Goal: Task Accomplishment & Management: Manage account settings

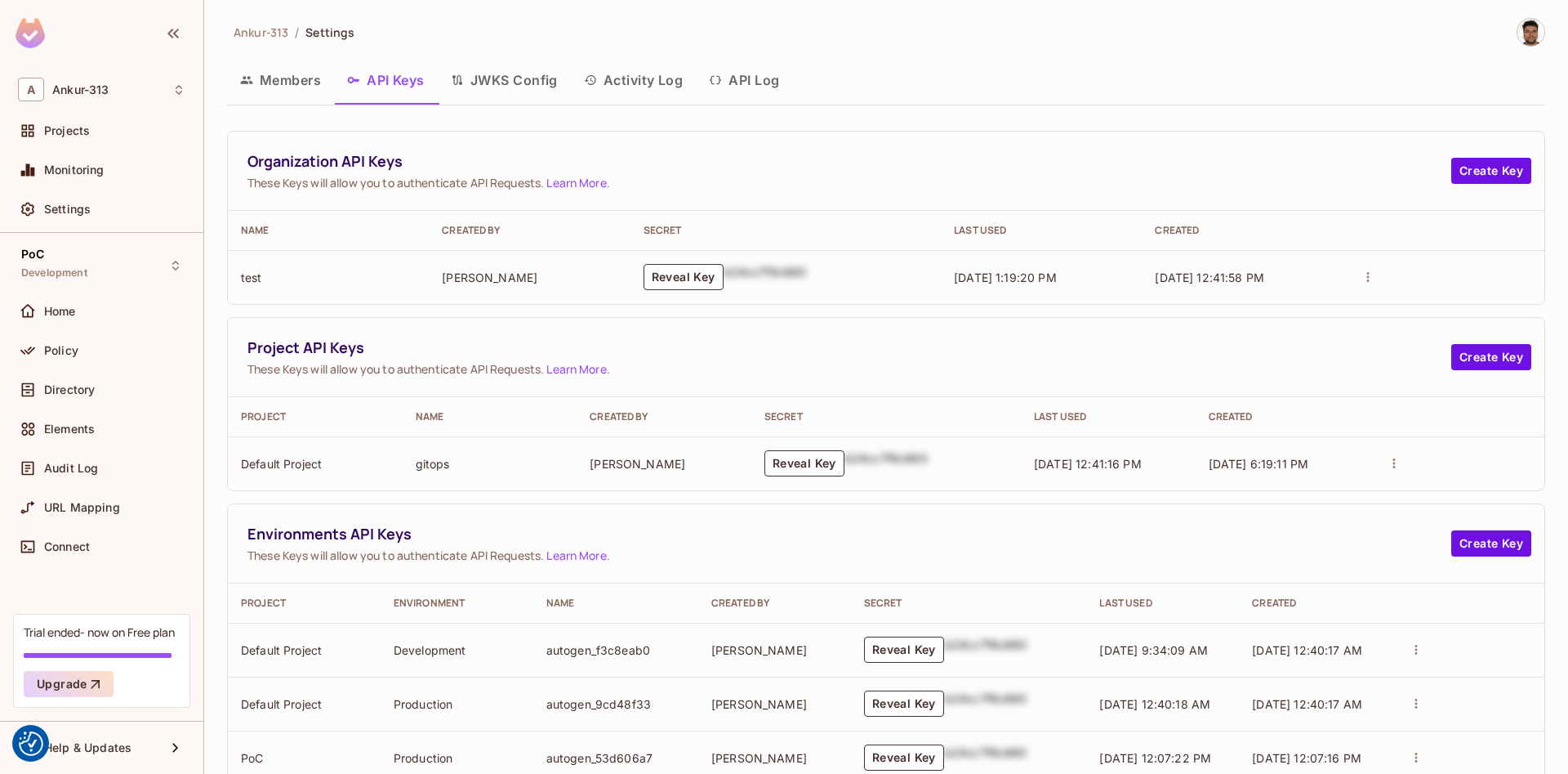
scroll to position [155, 0]
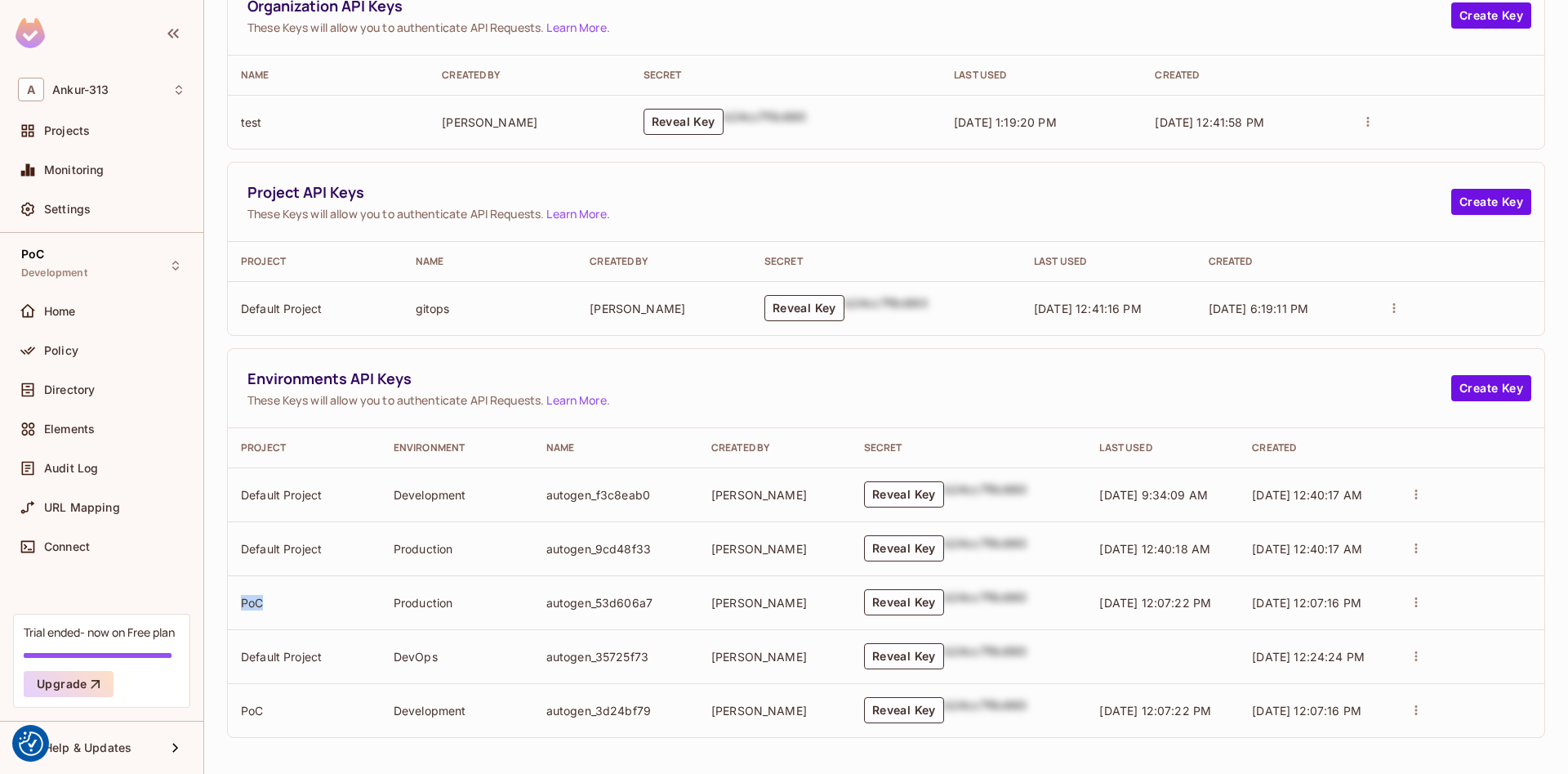
drag, startPoint x: 241, startPoint y: 610, endPoint x: 312, endPoint y: 605, distance: 71.2
click at [312, 605] on td "PoC" at bounding box center [304, 602] width 152 height 54
click at [281, 608] on td "PoC" at bounding box center [304, 602] width 152 height 54
drag, startPoint x: 473, startPoint y: 604, endPoint x: 478, endPoint y: 628, distance: 24.5
click at [478, 605] on td "Production" at bounding box center [457, 602] width 152 height 54
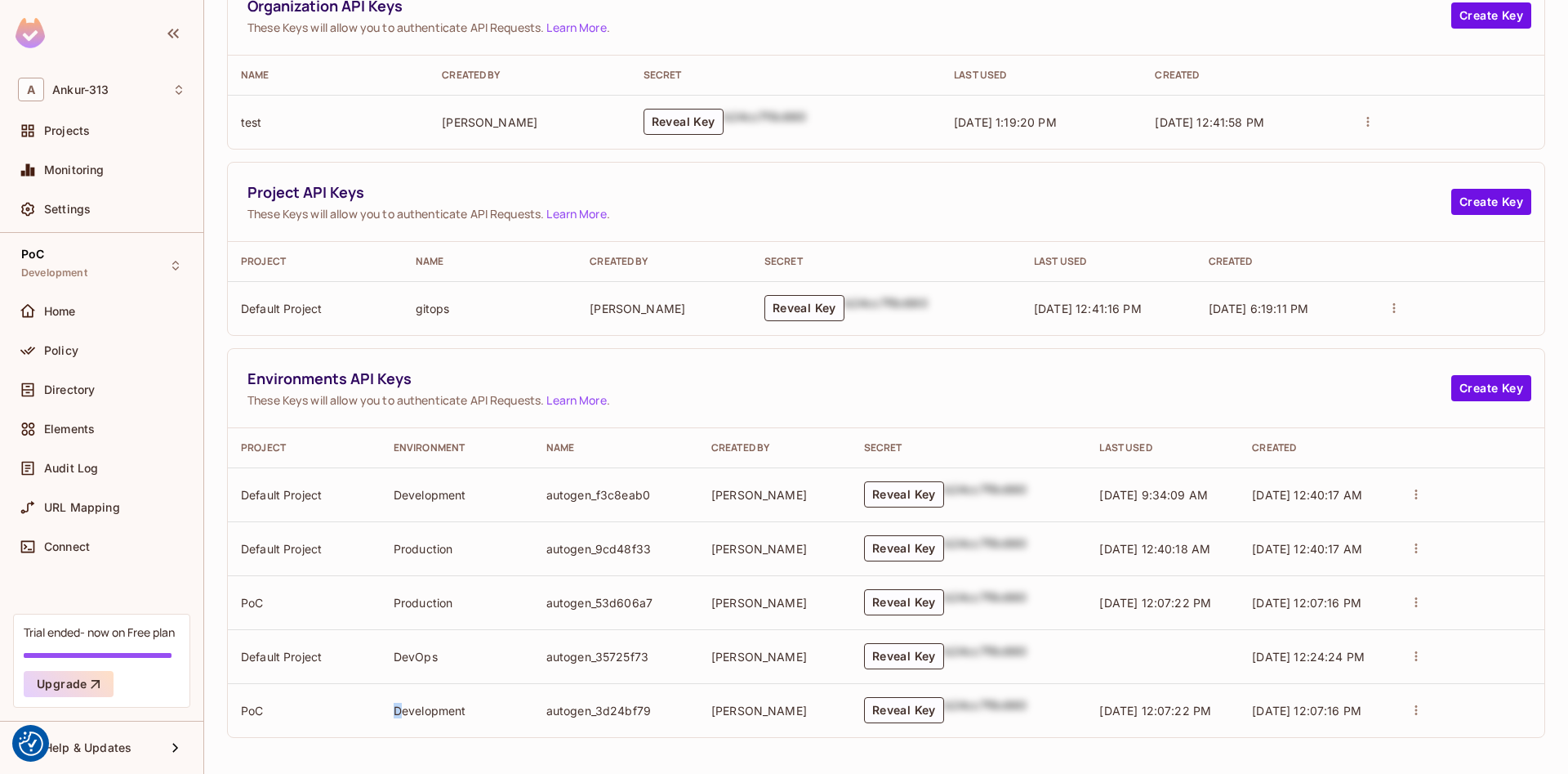
click at [487, 712] on td "Development" at bounding box center [457, 710] width 152 height 54
click at [434, 728] on td "Development" at bounding box center [457, 710] width 152 height 54
click at [921, 604] on button "Reveal Key" at bounding box center [905, 602] width 80 height 27
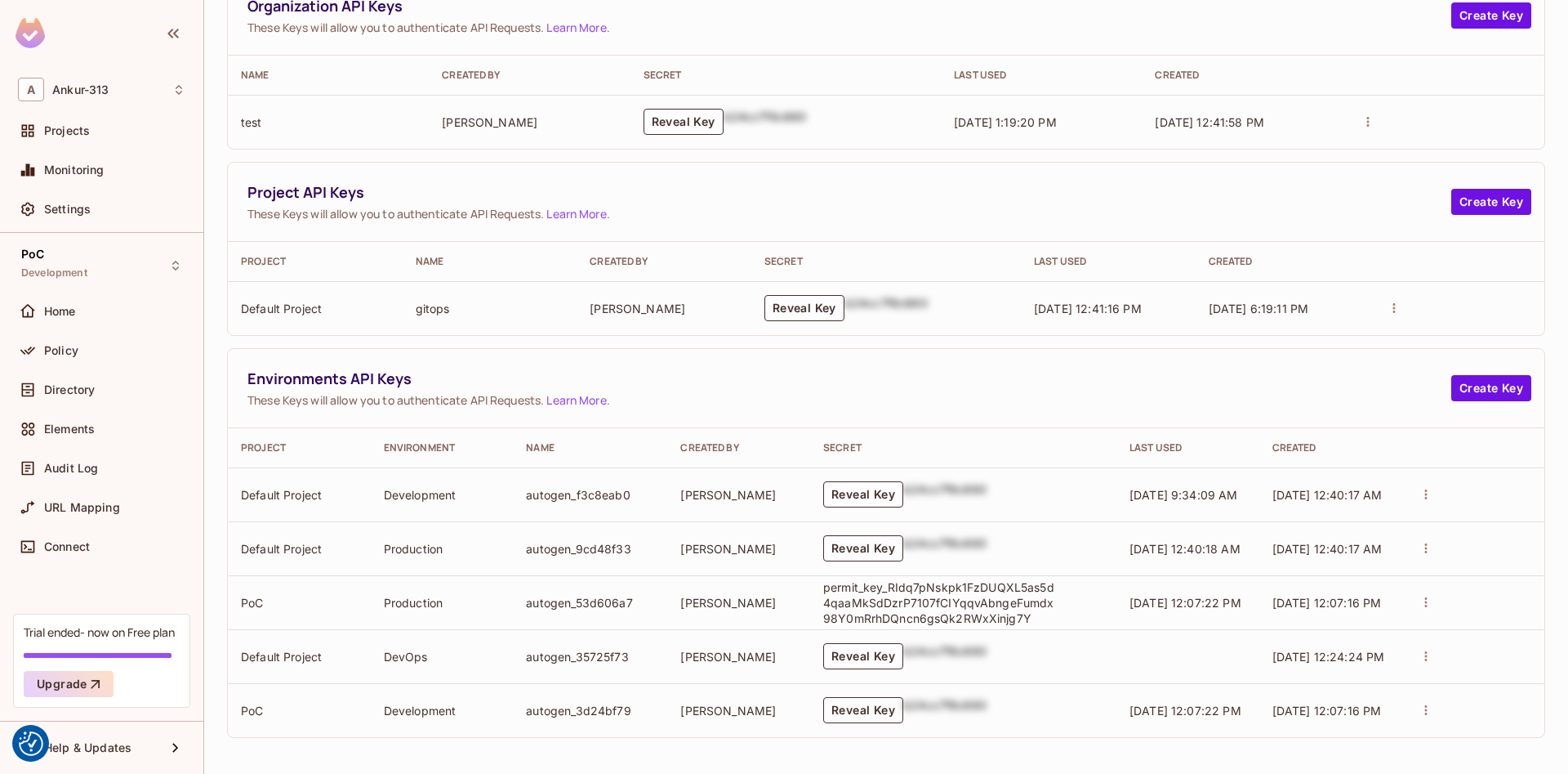
click at [845, 710] on button "Reveal Key" at bounding box center [864, 710] width 80 height 27
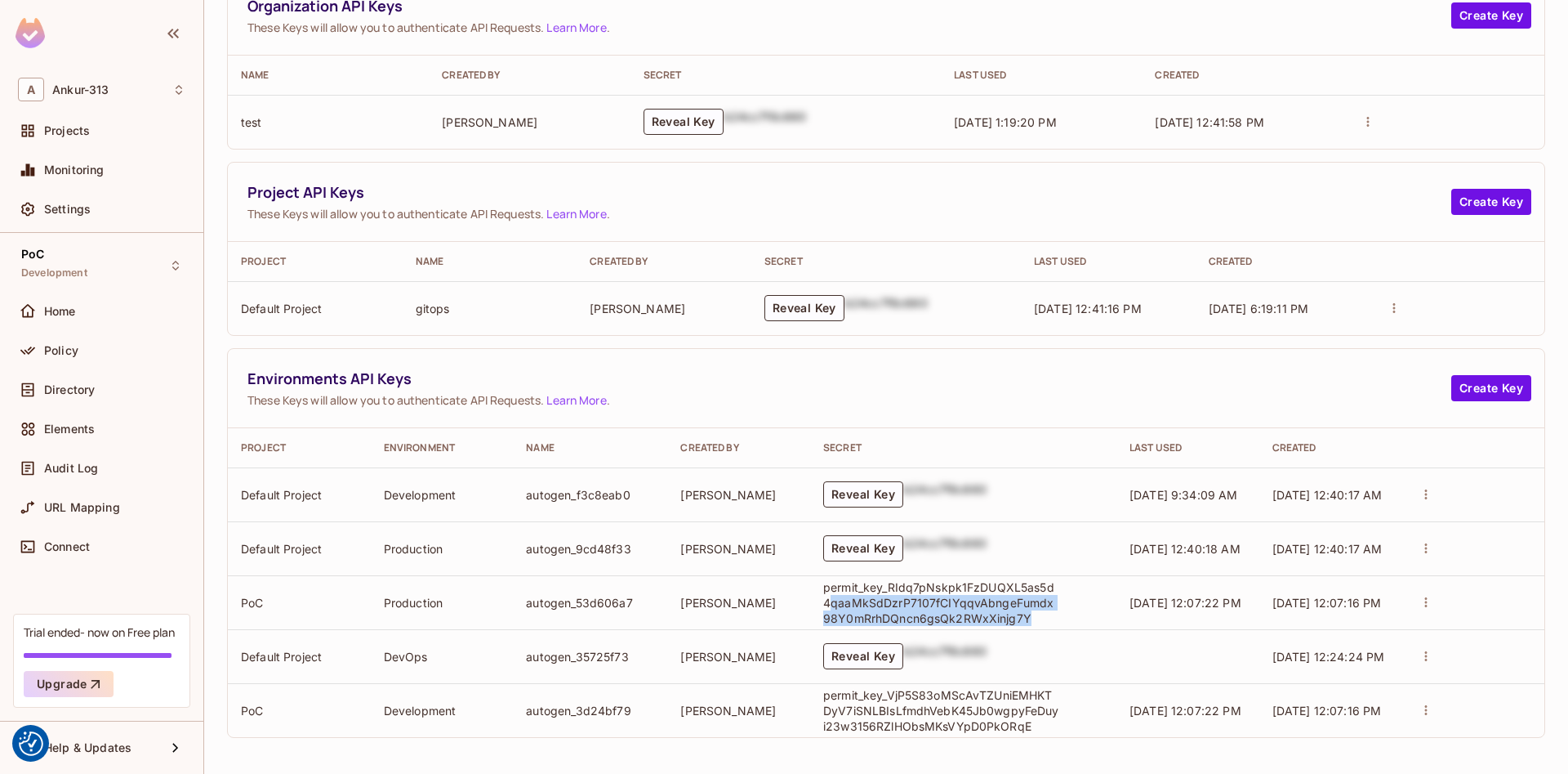
drag, startPoint x: 1019, startPoint y: 615, endPoint x: 826, endPoint y: 595, distance: 194.0
click at [826, 595] on p "permit_key_RIdq7pNskpk1FzDUQXL5as5d4qaaMkSdDzrP7107fCIYqqvAbngeFumdx98Y0mRrhDQn…" at bounding box center [941, 603] width 237 height 46
click at [840, 592] on p "permit_key_RIdq7pNskpk1FzDUQXL5as5d4qaaMkSdDzrP7107fCIYqqvAbngeFumdx98Y0mRrhDQn…" at bounding box center [941, 603] width 237 height 46
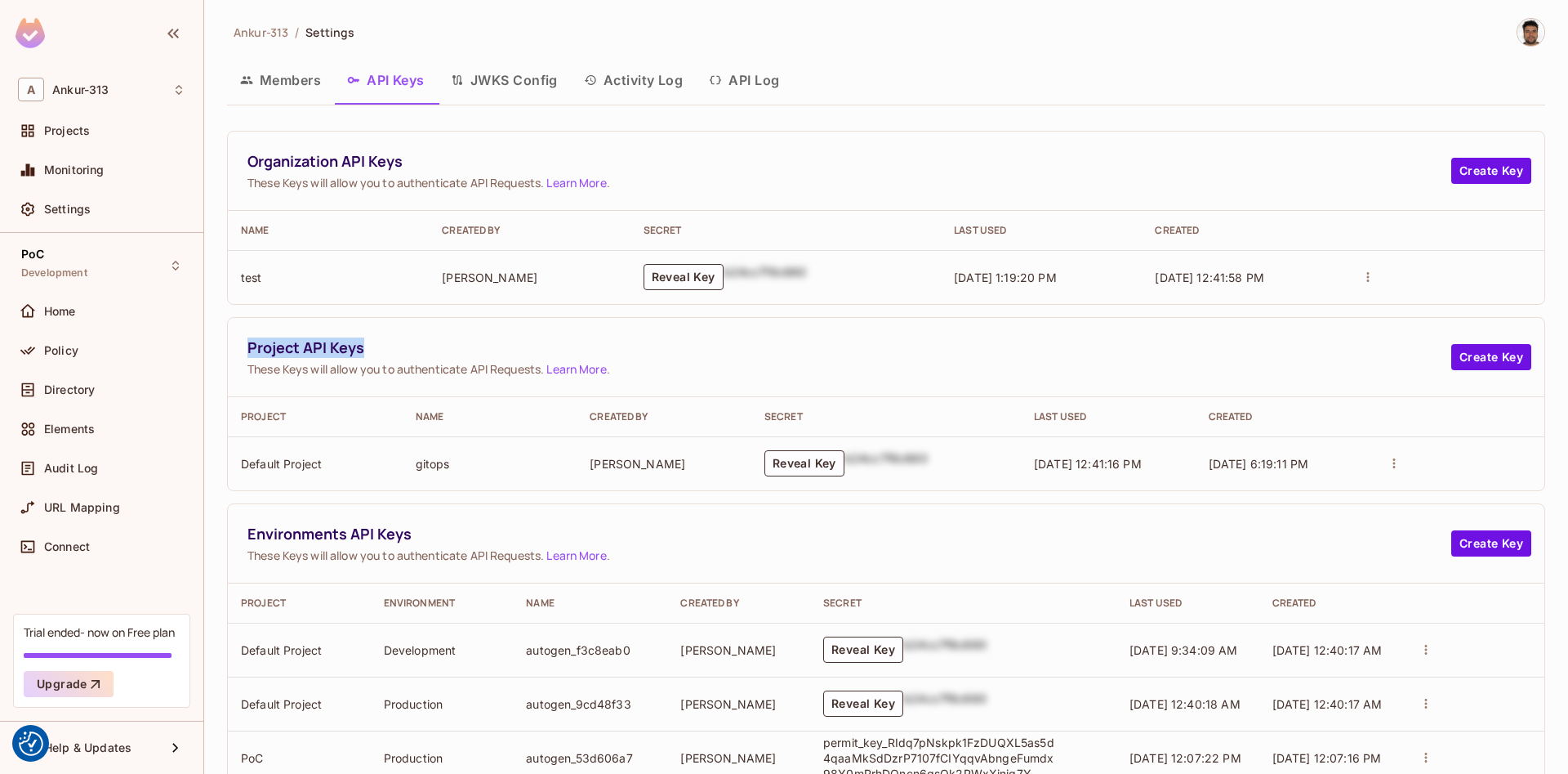
drag, startPoint x: 360, startPoint y: 356, endPoint x: 395, endPoint y: 359, distance: 35.1
click at [395, 359] on div "Project API Keys These Keys will allow you to authenticate API Requests. Learn …" at bounding box center [849, 357] width 1203 height 39
click at [435, 349] on span "Project API Keys" at bounding box center [849, 348] width 1203 height 21
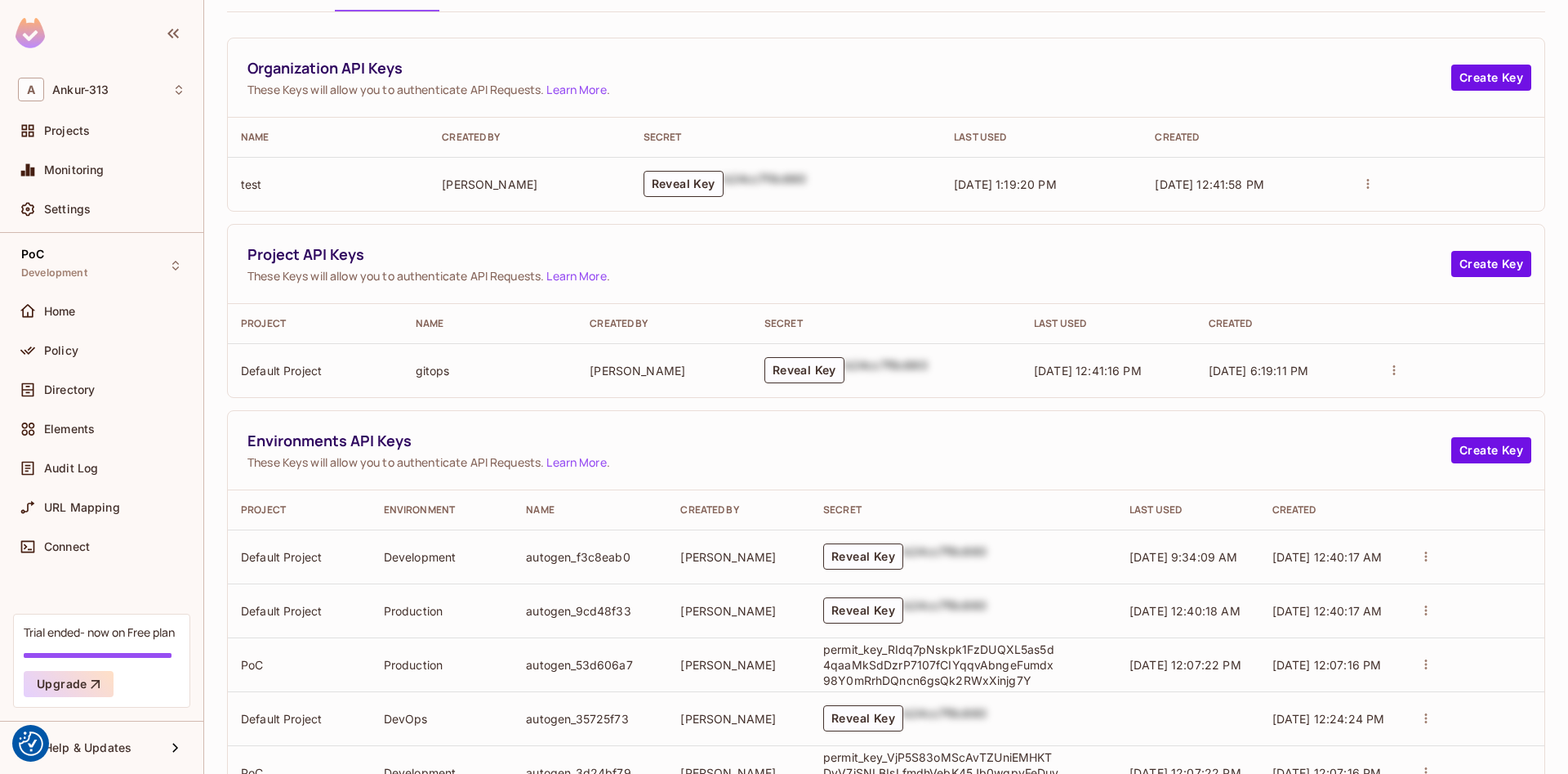
scroll to position [155, 0]
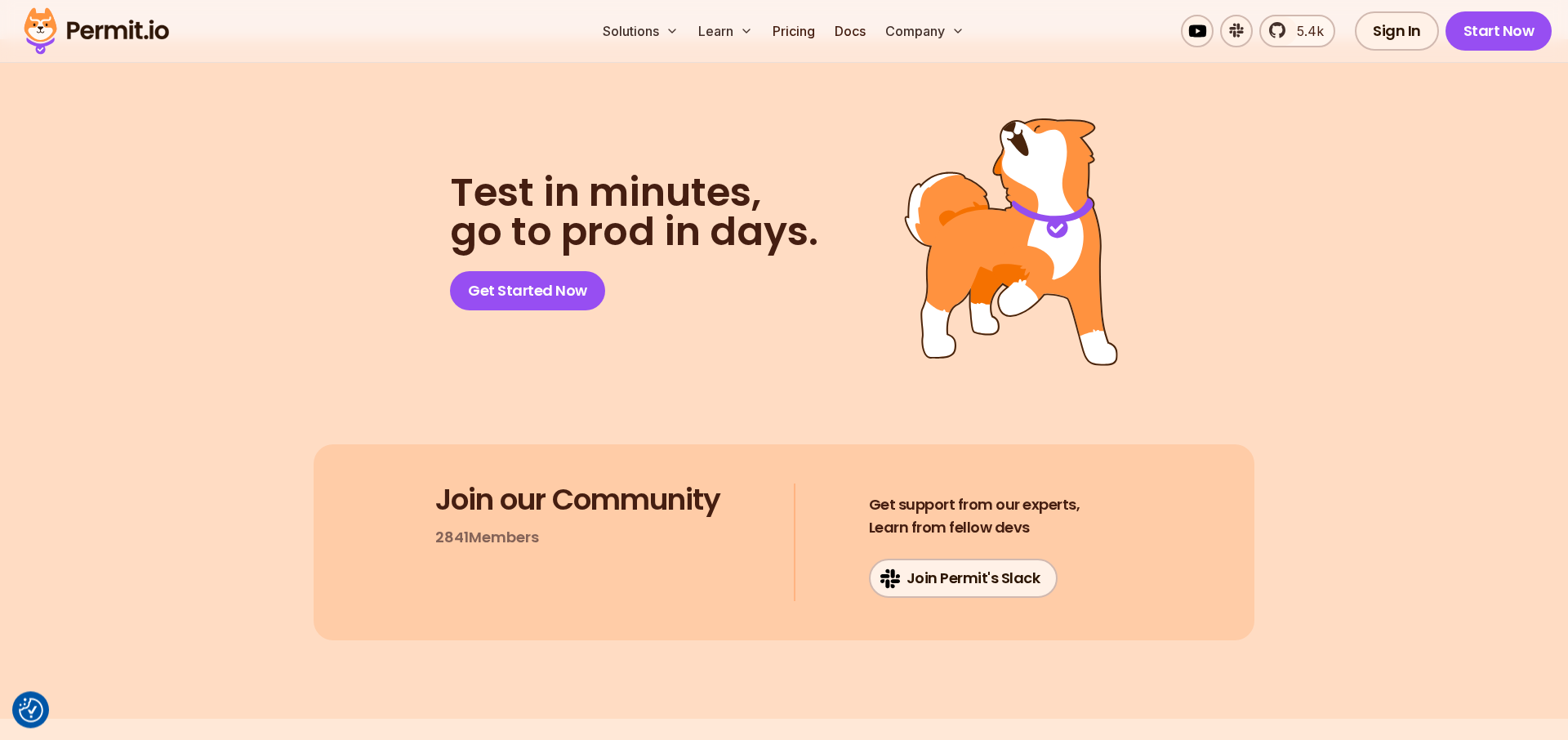
scroll to position [2046, 0]
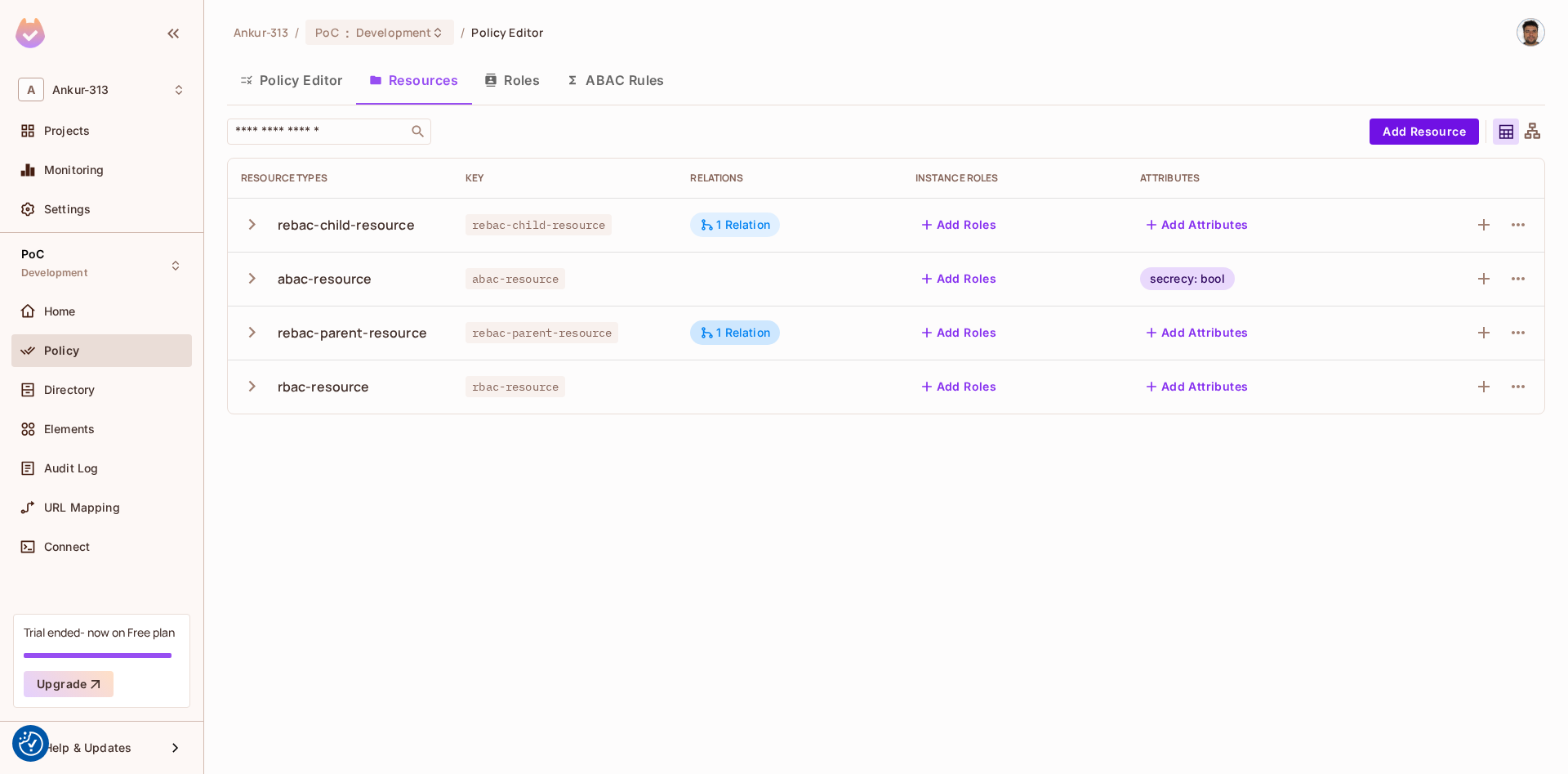
click at [738, 222] on div "1 Relation" at bounding box center [735, 224] width 70 height 15
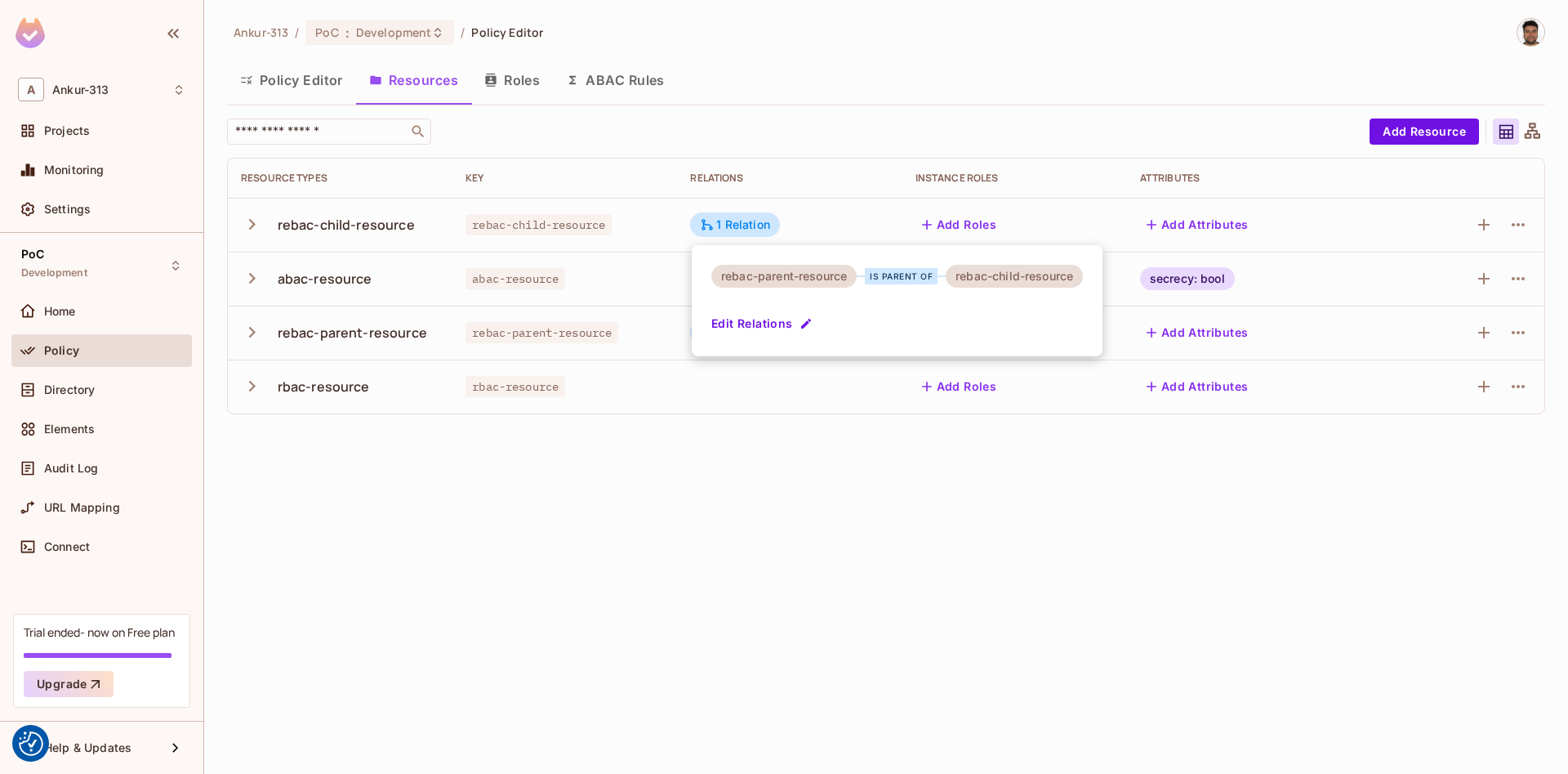
click at [725, 545] on div at bounding box center [784, 387] width 1568 height 774
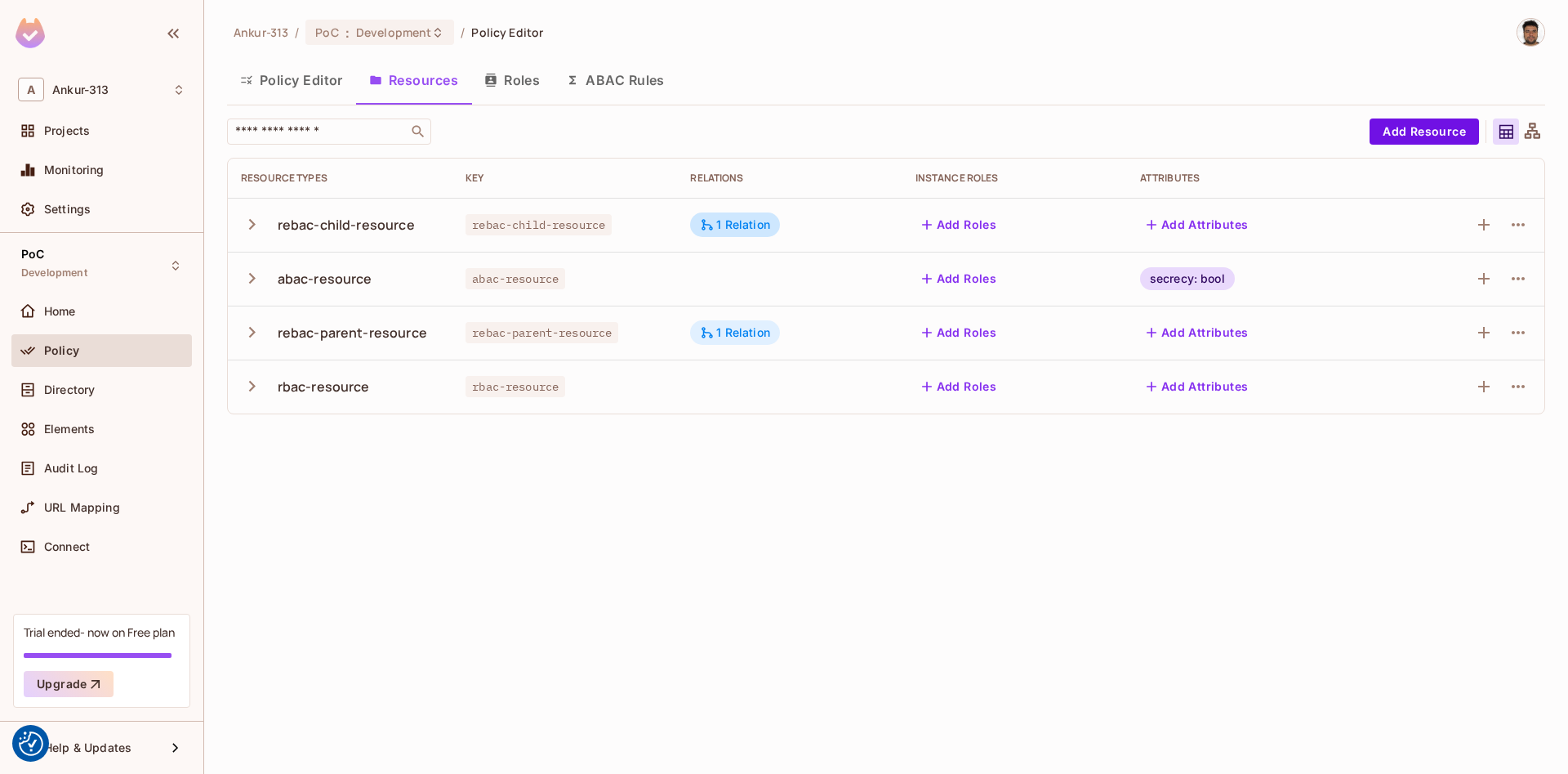
click at [740, 340] on div "1 Relation" at bounding box center [734, 332] width 90 height 25
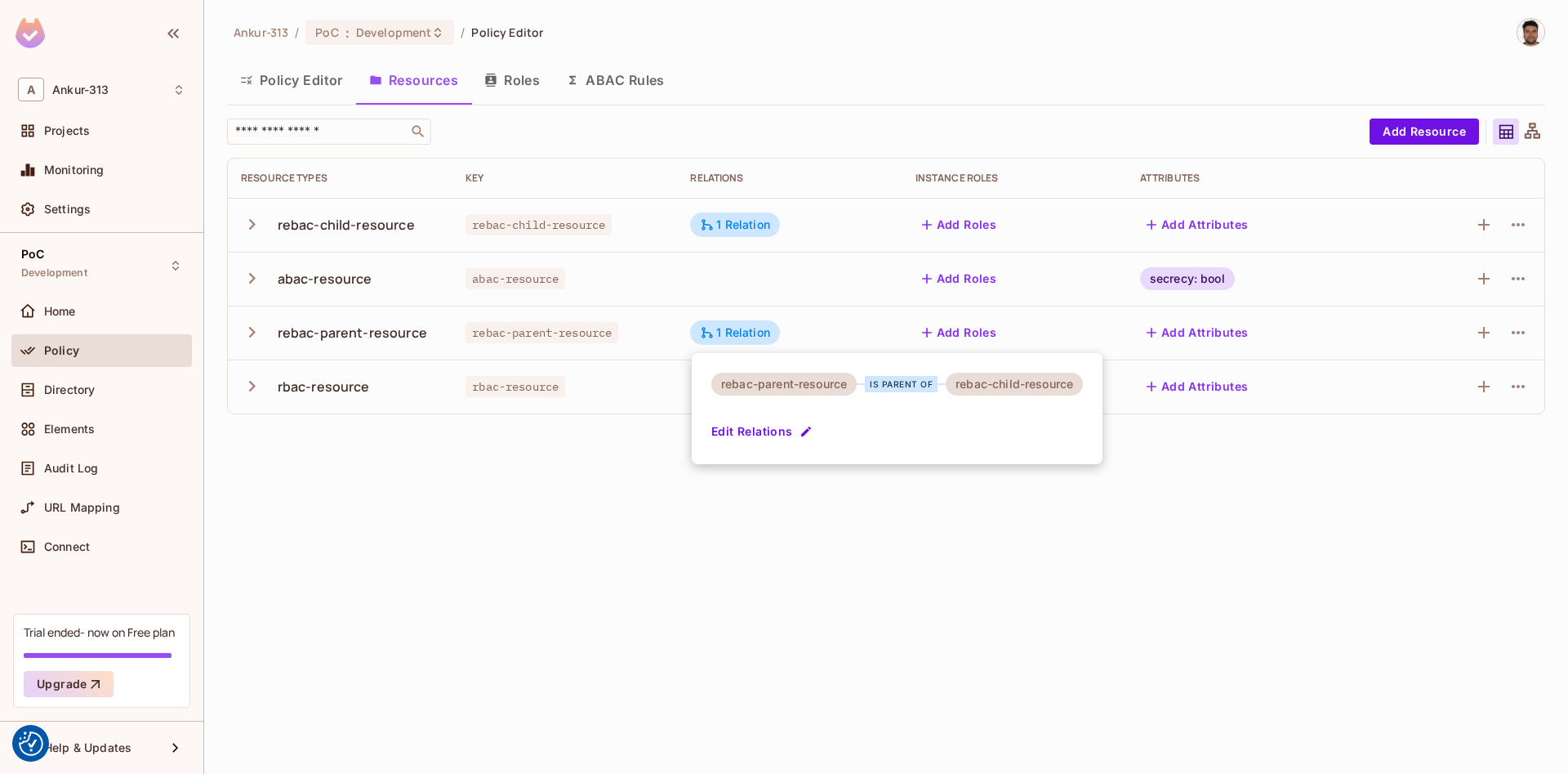
click at [680, 537] on div at bounding box center [784, 387] width 1568 height 774
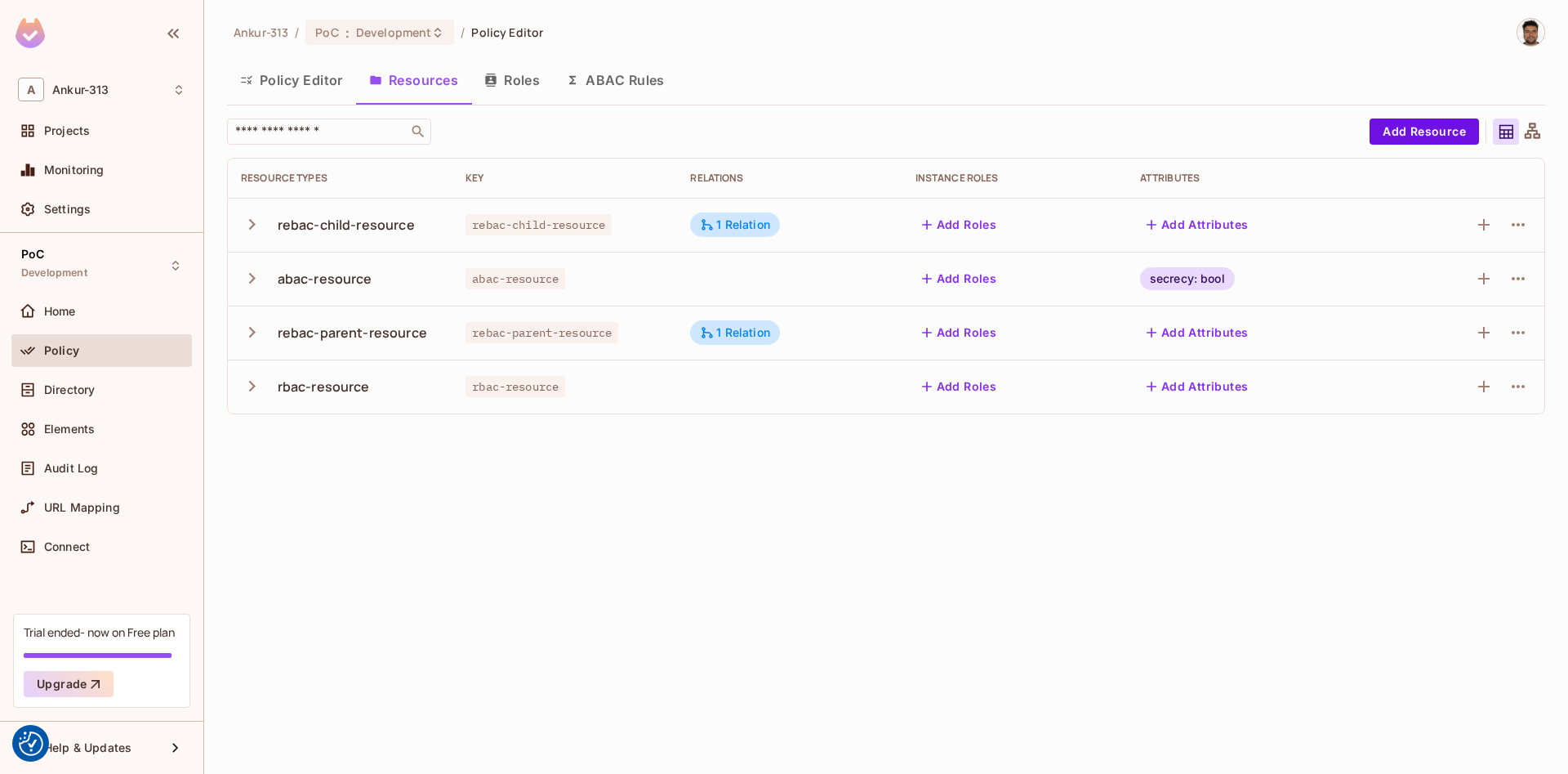
click at [254, 218] on icon "button" at bounding box center [252, 224] width 22 height 22
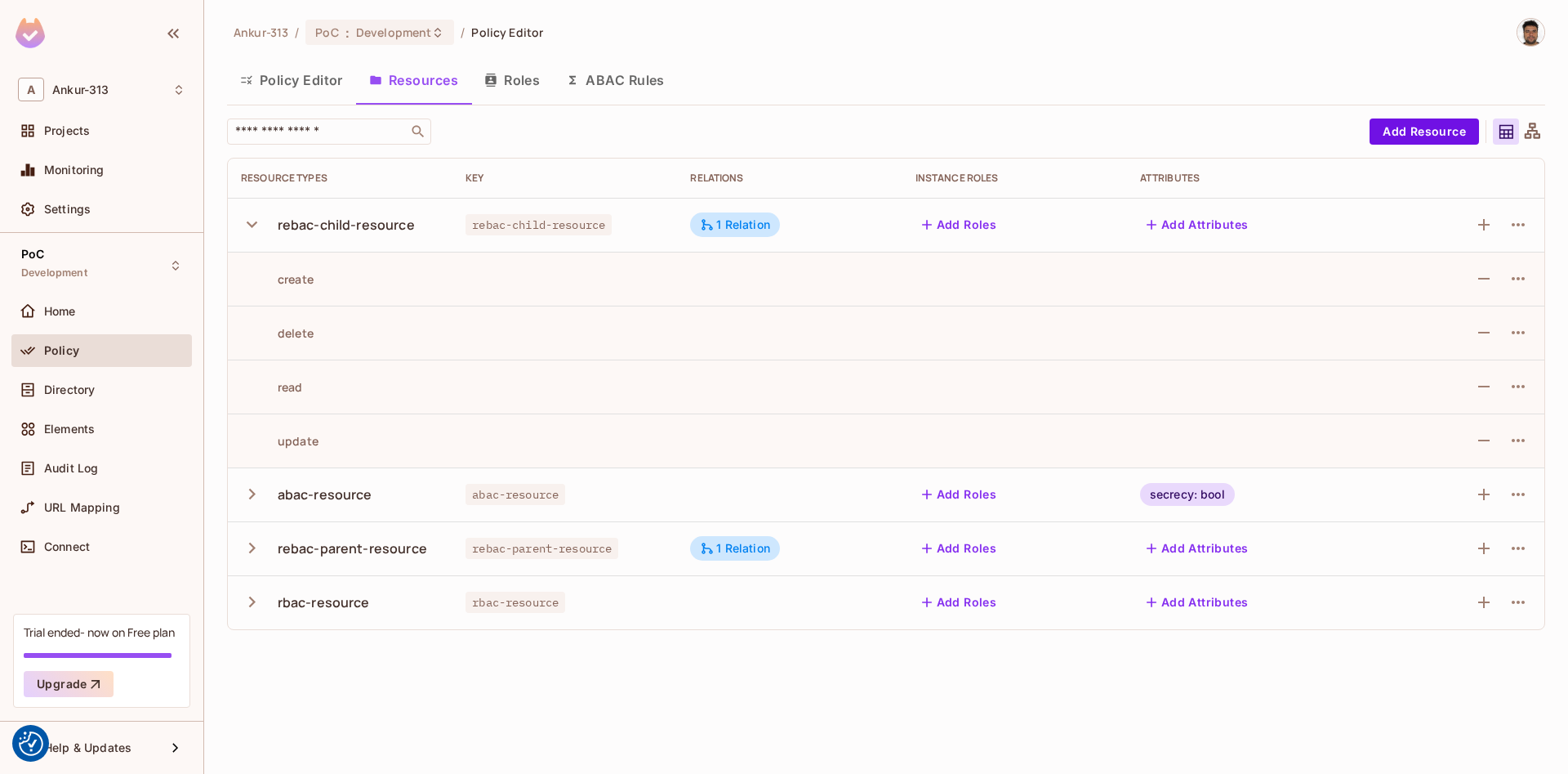
click at [254, 218] on icon "button" at bounding box center [252, 224] width 22 height 22
